Goal: Transaction & Acquisition: Purchase product/service

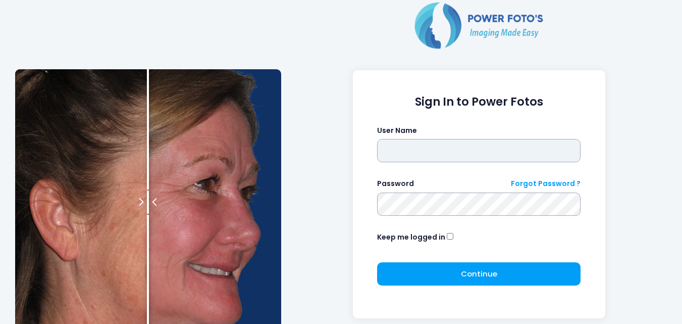
type input "**********"
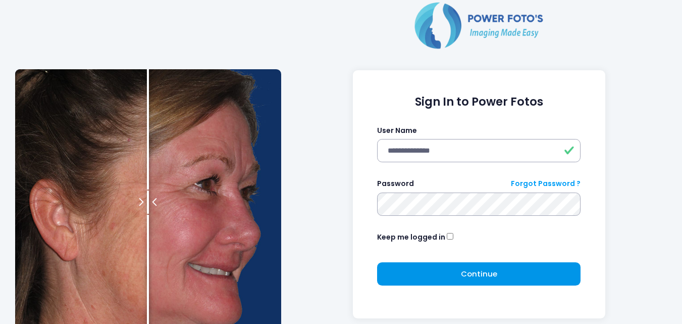
click at [451, 271] on button "Continue Please wait..." at bounding box center [478, 273] width 203 height 23
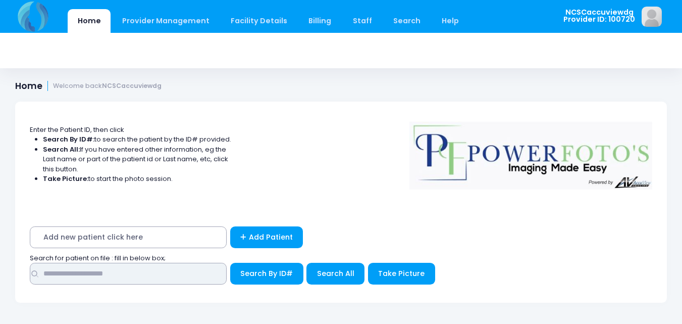
click at [174, 282] on input "text" at bounding box center [128, 274] width 197 height 22
type input "*****"
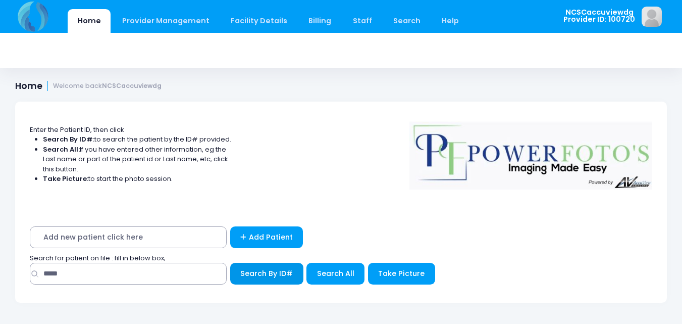
click at [284, 271] on span "Search By ID#" at bounding box center [266, 273] width 53 height 10
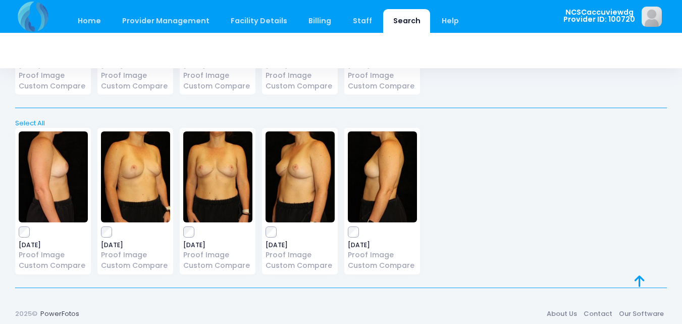
scroll to position [371, 0]
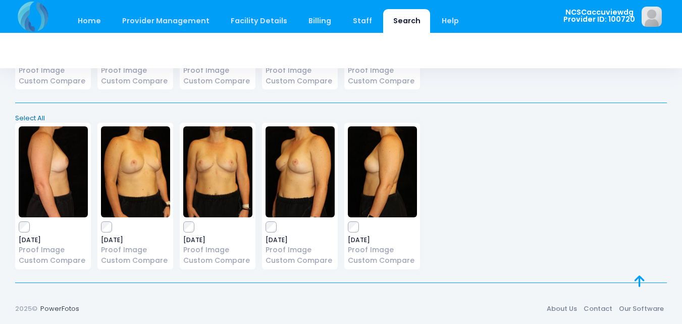
click at [31, 117] on link "Select All" at bounding box center [341, 118] width 658 height 10
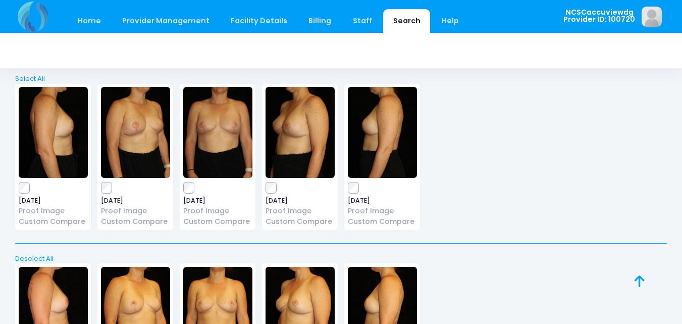
scroll to position [18, 0]
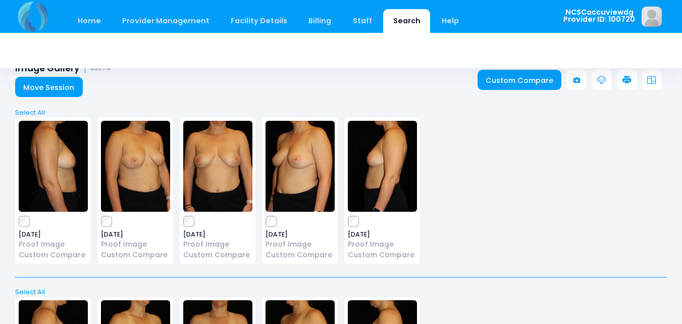
click at [632, 79] on link at bounding box center [627, 80] width 20 height 20
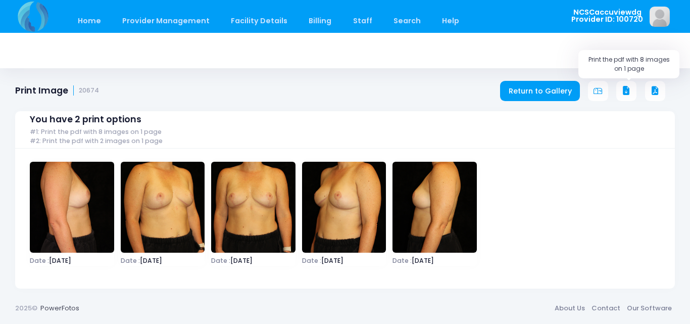
click at [624, 88] on icon at bounding box center [626, 90] width 9 height 9
click at [104, 25] on link "Home" at bounding box center [89, 21] width 43 height 24
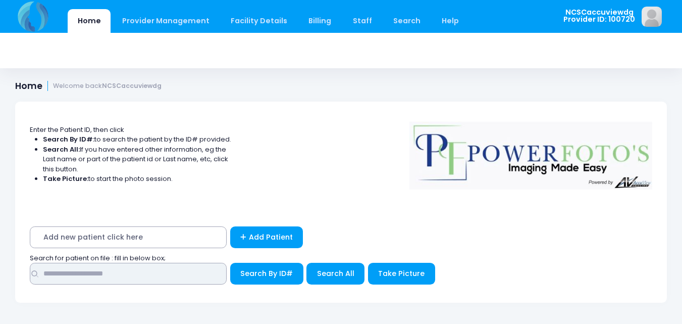
click at [196, 275] on input "text" at bounding box center [128, 274] width 197 height 22
type input "*****"
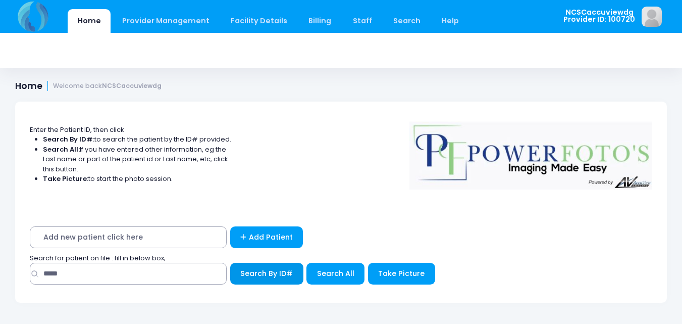
click at [280, 265] on button "Search By ID#" at bounding box center [266, 274] width 73 height 22
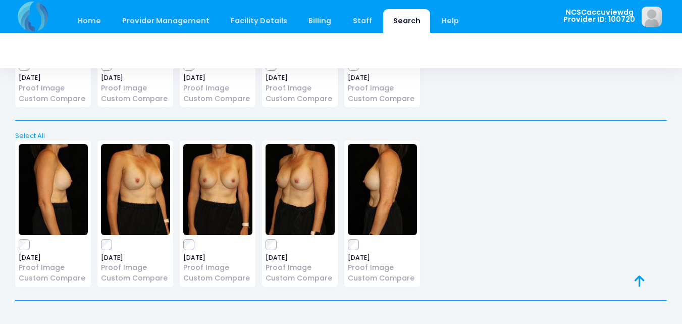
scroll to position [371, 0]
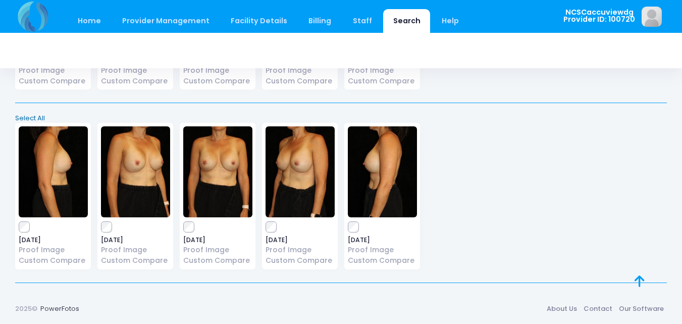
click at [43, 116] on link "Select All" at bounding box center [341, 118] width 658 height 10
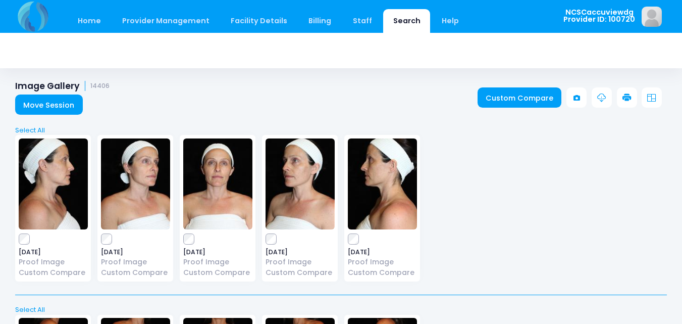
click at [632, 101] on link at bounding box center [627, 97] width 20 height 20
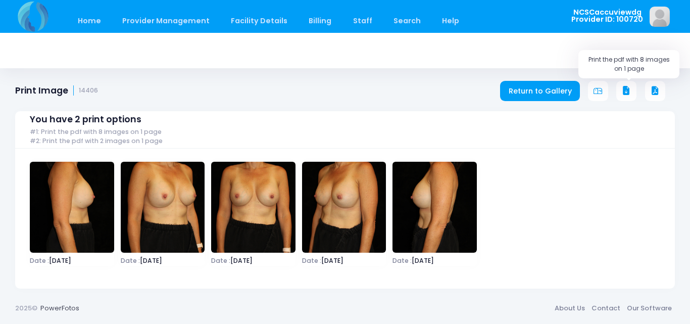
click at [627, 93] on icon at bounding box center [626, 90] width 9 height 9
click at [97, 21] on link "Home" at bounding box center [89, 21] width 43 height 24
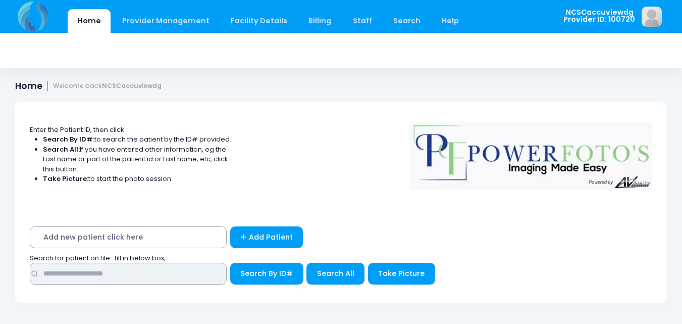
click at [191, 276] on input "text" at bounding box center [128, 274] width 197 height 22
type input "*****"
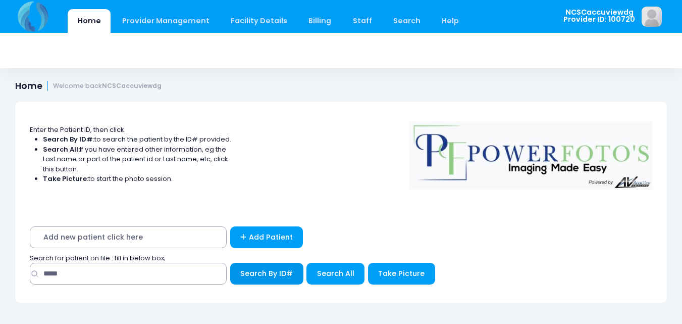
click at [246, 278] on span "Search By ID#" at bounding box center [266, 273] width 53 height 10
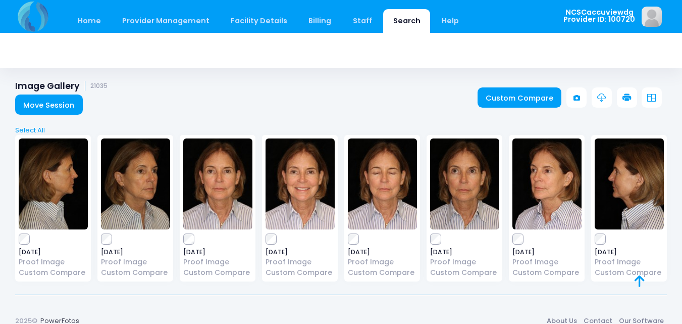
click at [30, 124] on div "Select All Deselect All" at bounding box center [341, 127] width 658 height 17
click at [35, 128] on link "Select All" at bounding box center [341, 130] width 658 height 10
click at [625, 94] on icon at bounding box center [627, 97] width 9 height 9
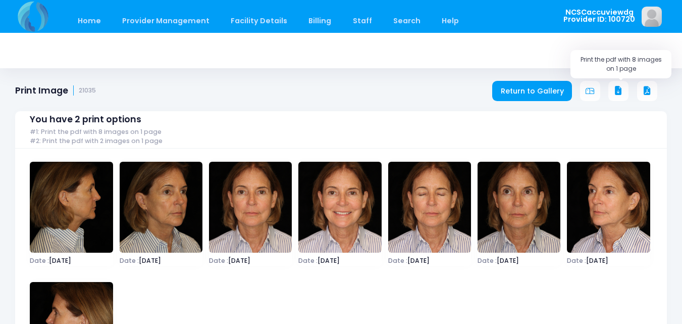
click at [621, 87] on icon at bounding box center [618, 90] width 9 height 9
click at [105, 28] on link "Home" at bounding box center [89, 21] width 43 height 24
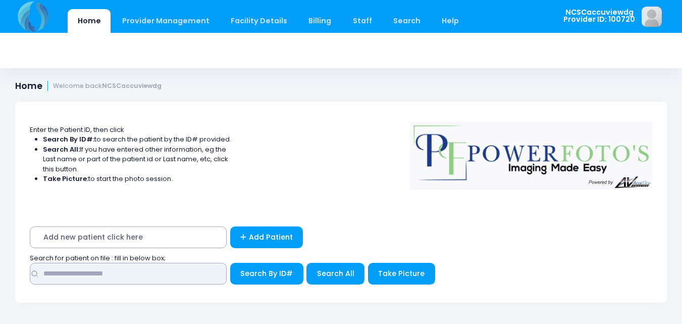
click at [172, 284] on input "text" at bounding box center [128, 274] width 197 height 22
type input "*****"
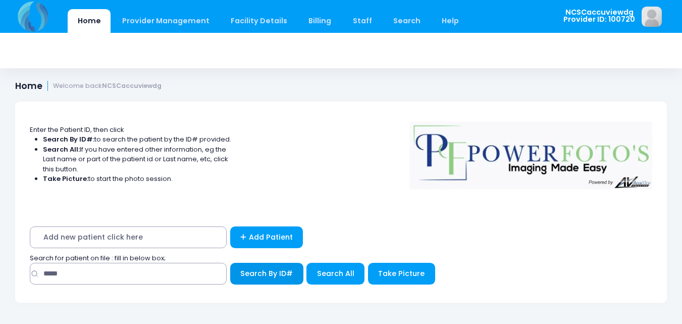
click at [265, 278] on button "Search By ID#" at bounding box center [266, 274] width 73 height 22
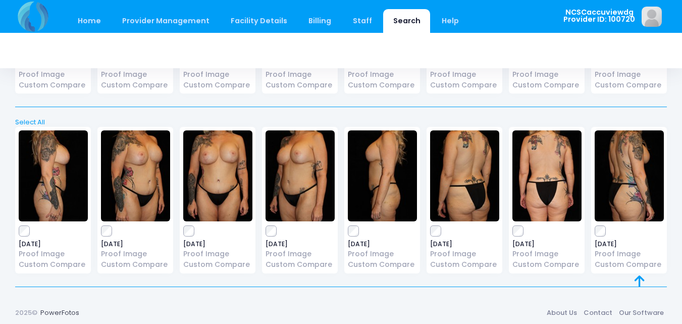
scroll to position [1089, 0]
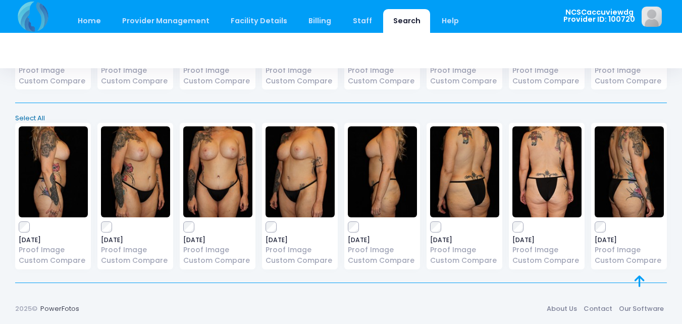
click at [28, 117] on link "Select All" at bounding box center [341, 118] width 658 height 10
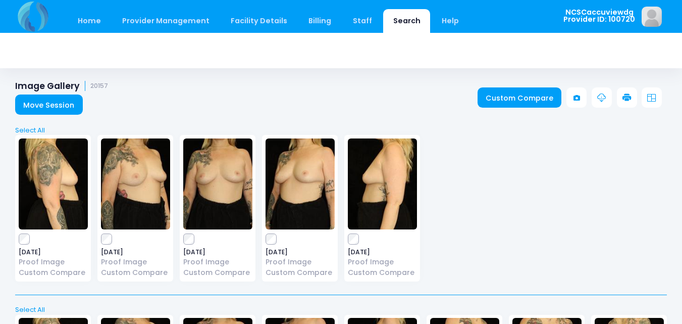
click at [627, 95] on icon at bounding box center [627, 97] width 9 height 9
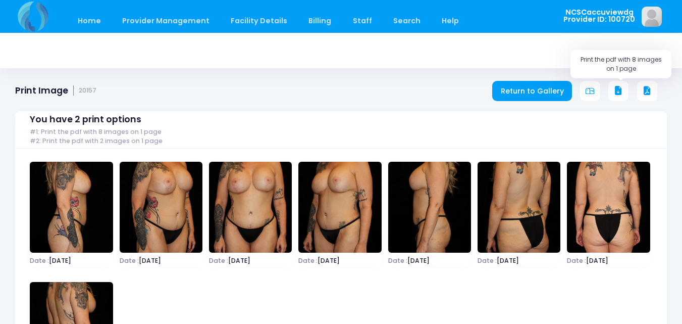
click at [620, 91] on icon at bounding box center [618, 90] width 9 height 9
click at [89, 24] on link "Home" at bounding box center [89, 21] width 43 height 24
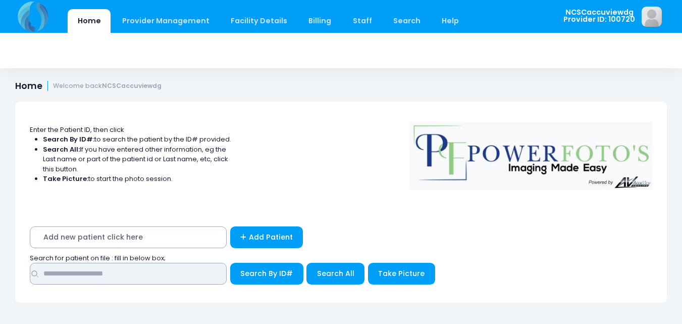
click at [112, 279] on input "text" at bounding box center [128, 274] width 197 height 22
type input "*****"
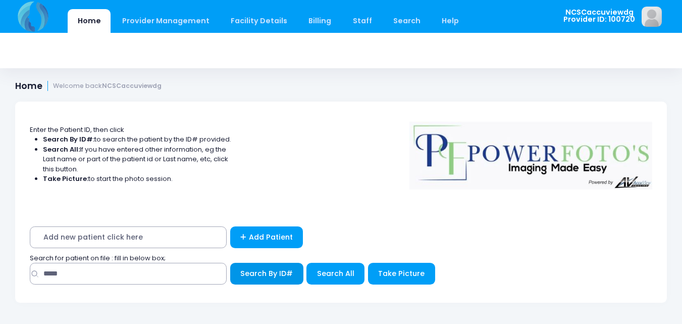
click at [247, 273] on span "Search By ID#" at bounding box center [266, 273] width 53 height 10
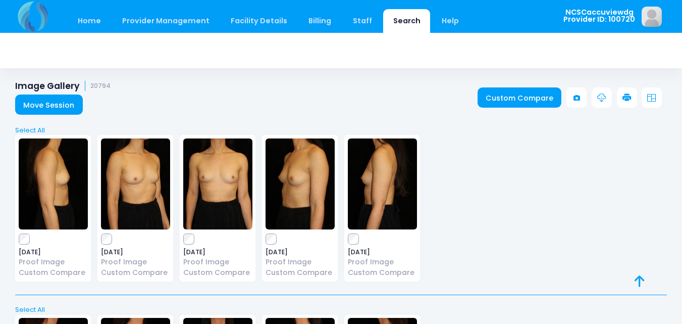
scroll to position [151, 0]
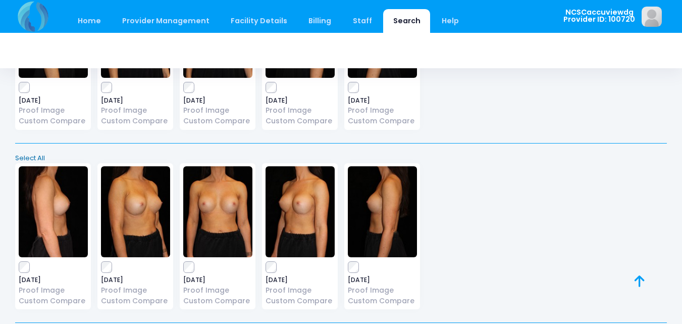
click at [39, 156] on link "Select All" at bounding box center [341, 158] width 658 height 10
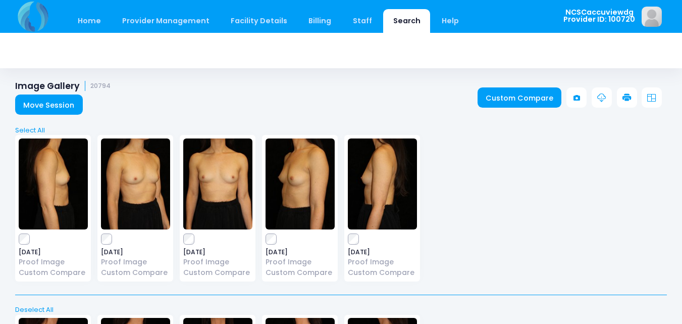
click at [630, 97] on icon at bounding box center [627, 97] width 9 height 9
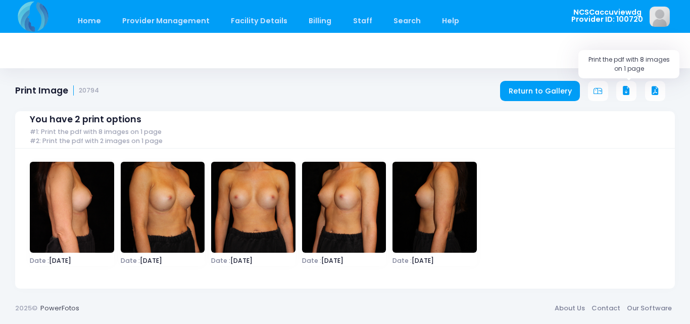
click at [624, 92] on icon at bounding box center [626, 90] width 9 height 9
click at [93, 23] on link "Home" at bounding box center [89, 21] width 43 height 24
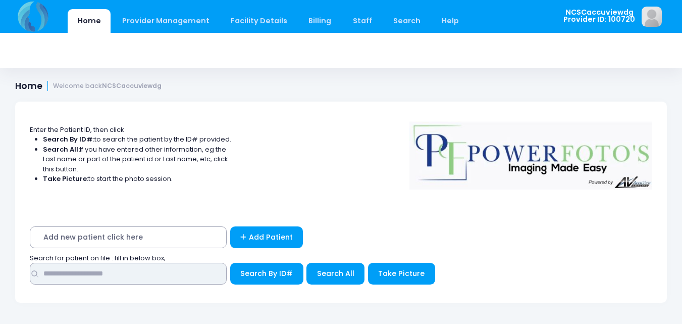
click at [188, 278] on input "text" at bounding box center [128, 274] width 197 height 22
type input "*****"
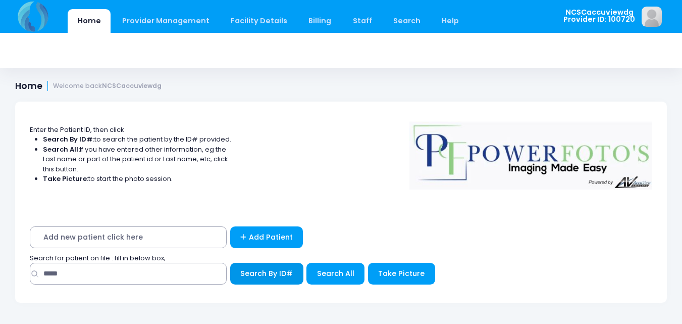
click at [274, 275] on span "Search By ID#" at bounding box center [266, 273] width 53 height 10
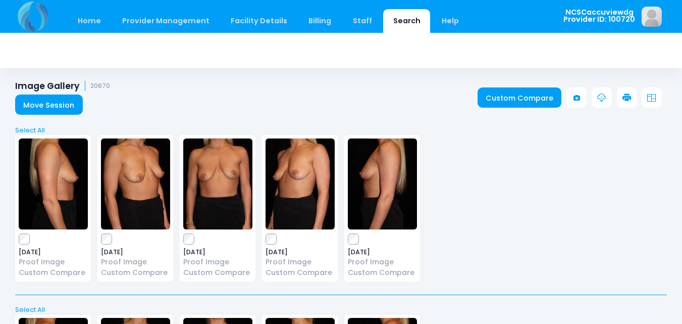
scroll to position [101, 0]
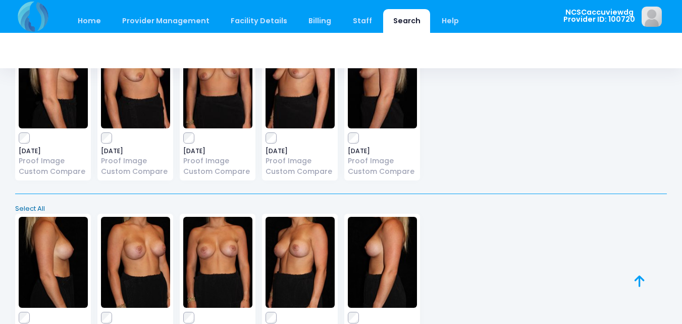
click at [41, 206] on link "Select All" at bounding box center [341, 208] width 658 height 10
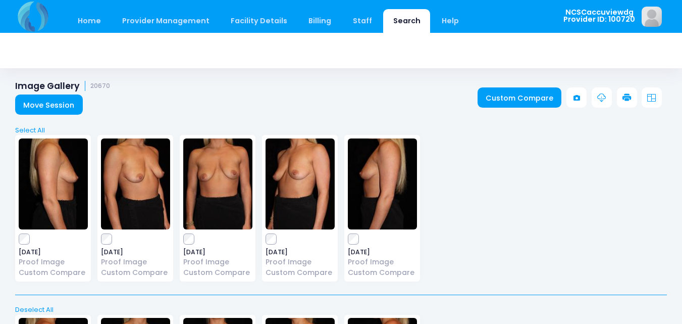
click at [622, 96] on link at bounding box center [627, 97] width 20 height 20
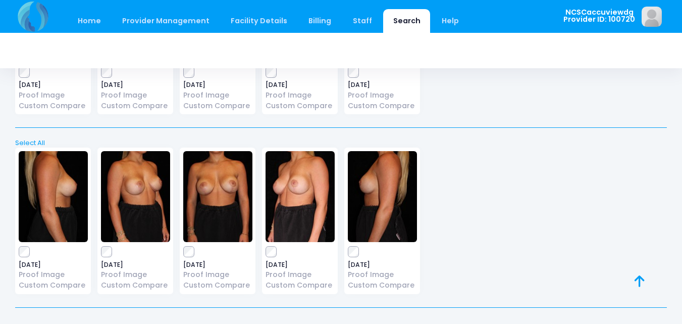
scroll to position [202, 0]
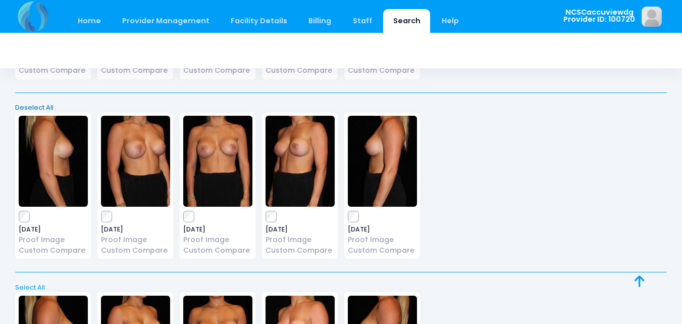
click at [40, 105] on link "Deselect All" at bounding box center [341, 107] width 658 height 10
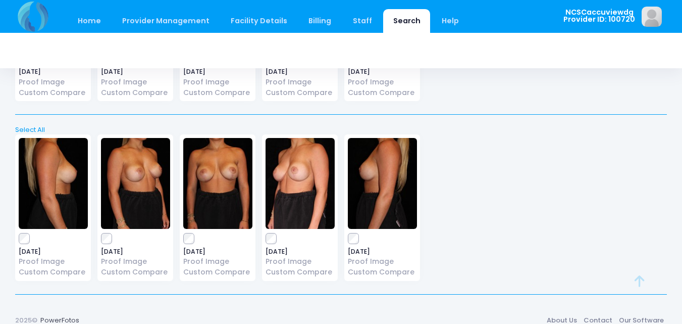
scroll to position [371, 0]
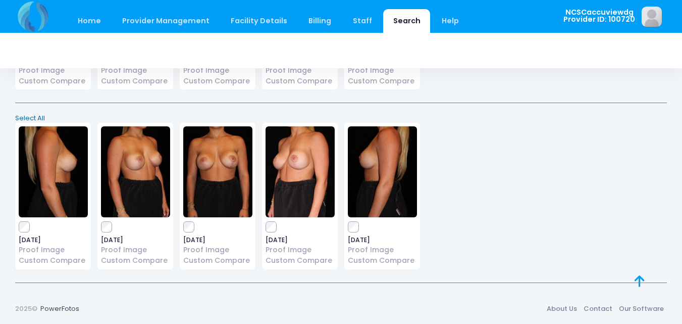
click at [24, 117] on link "Select All" at bounding box center [341, 118] width 658 height 10
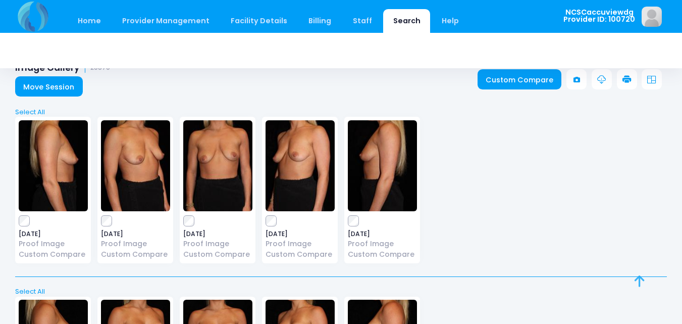
scroll to position [18, 0]
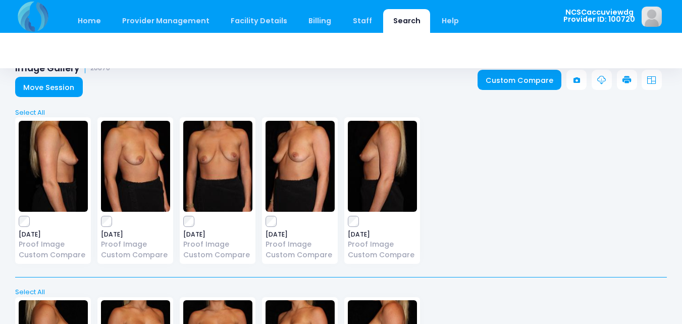
click at [635, 73] on link at bounding box center [627, 80] width 20 height 20
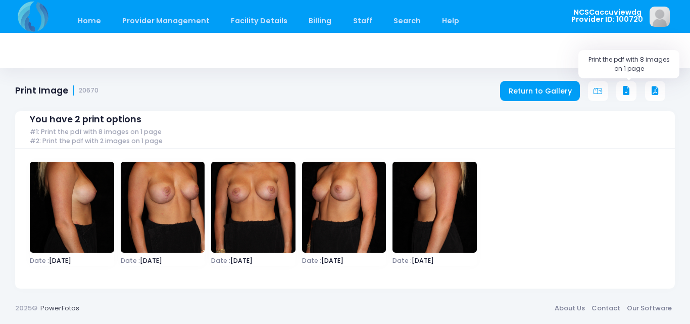
click at [630, 88] on icon at bounding box center [626, 90] width 9 height 9
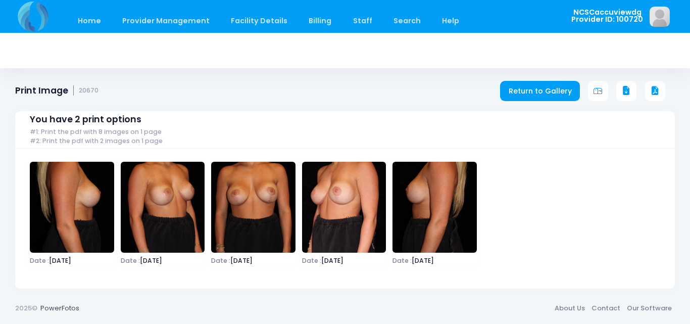
click at [623, 91] on icon at bounding box center [626, 90] width 9 height 9
